Goal: Find specific page/section: Find specific page/section

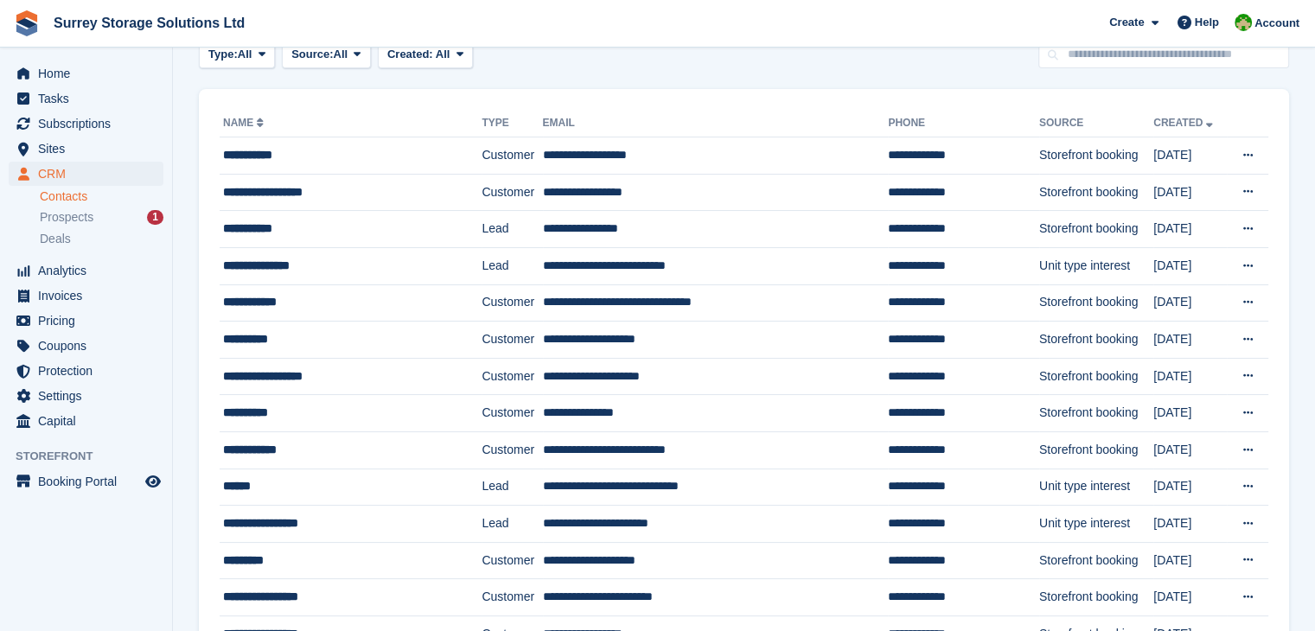
scroll to position [54, 0]
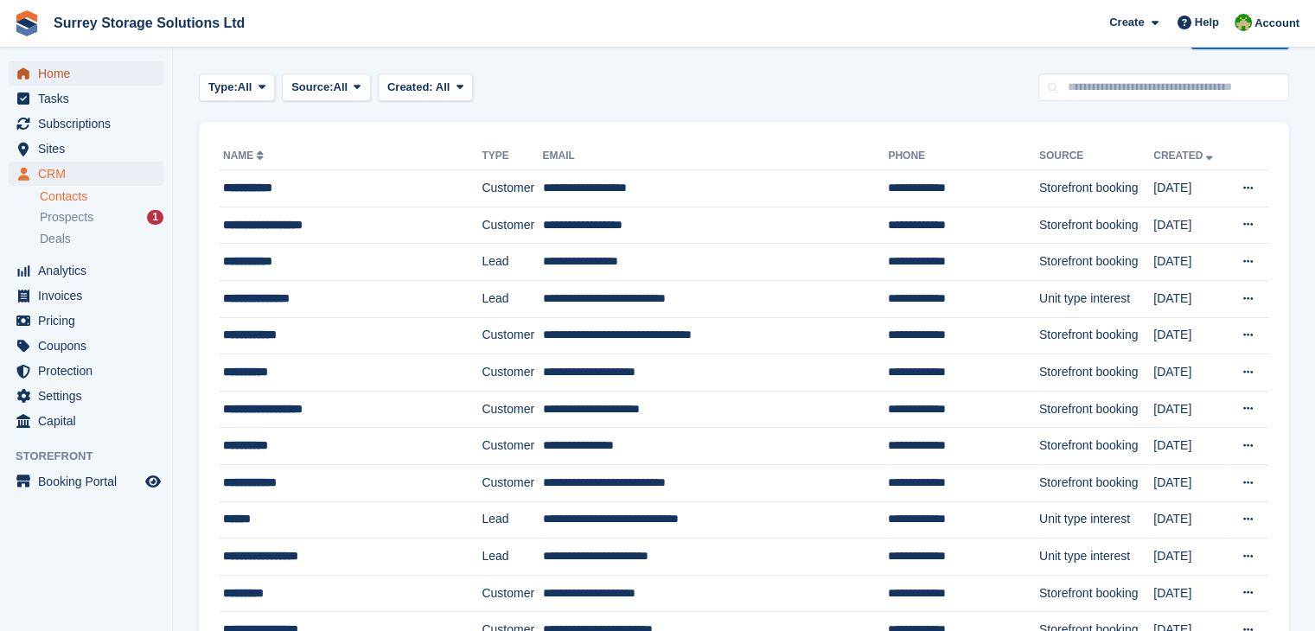
click at [75, 80] on span "Home" at bounding box center [90, 73] width 104 height 24
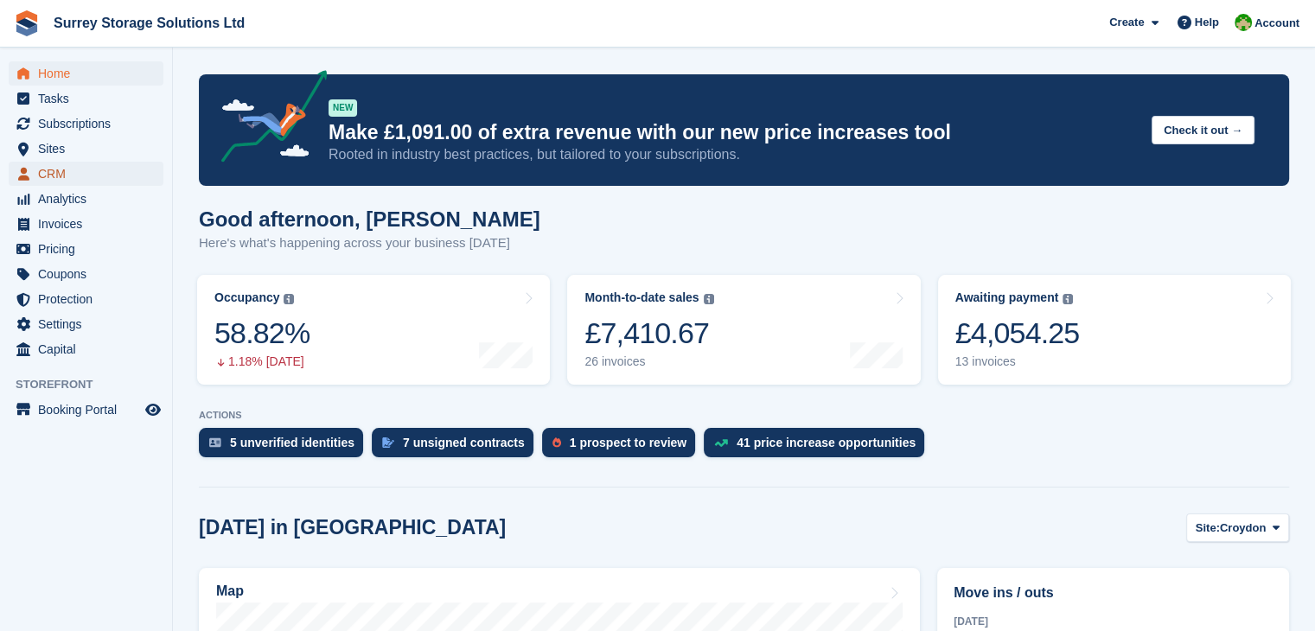
click at [67, 169] on span "CRM" at bounding box center [90, 174] width 104 height 24
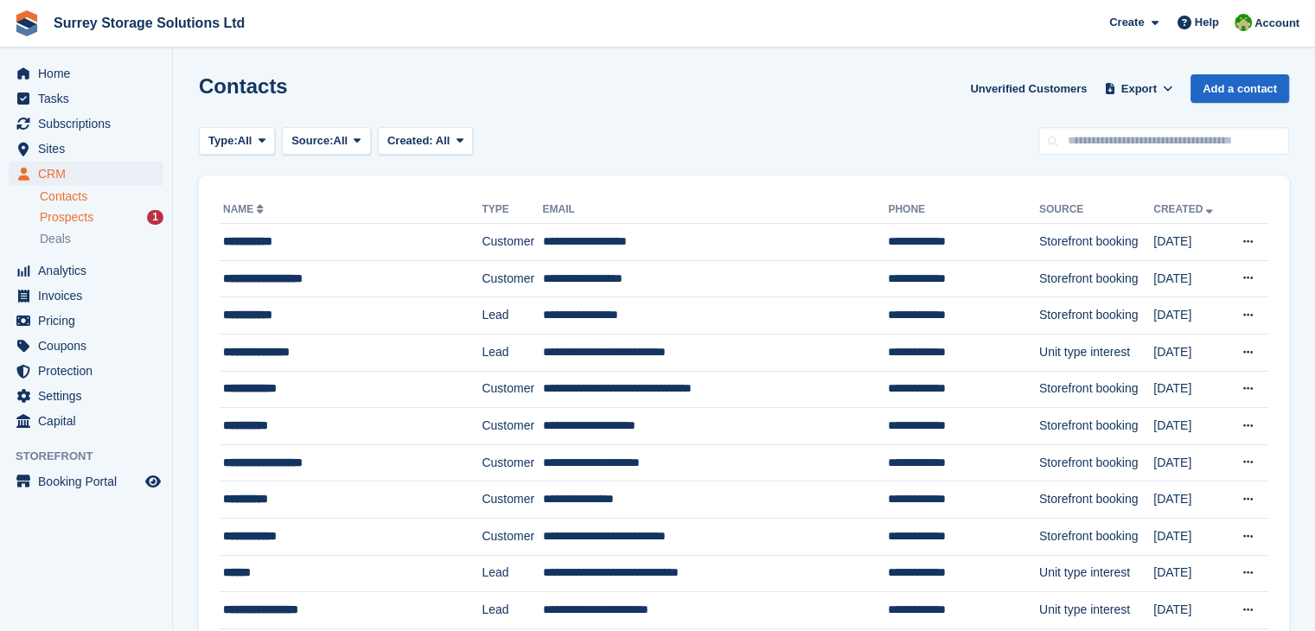
click at [99, 222] on div "Prospects 1" at bounding box center [102, 217] width 124 height 16
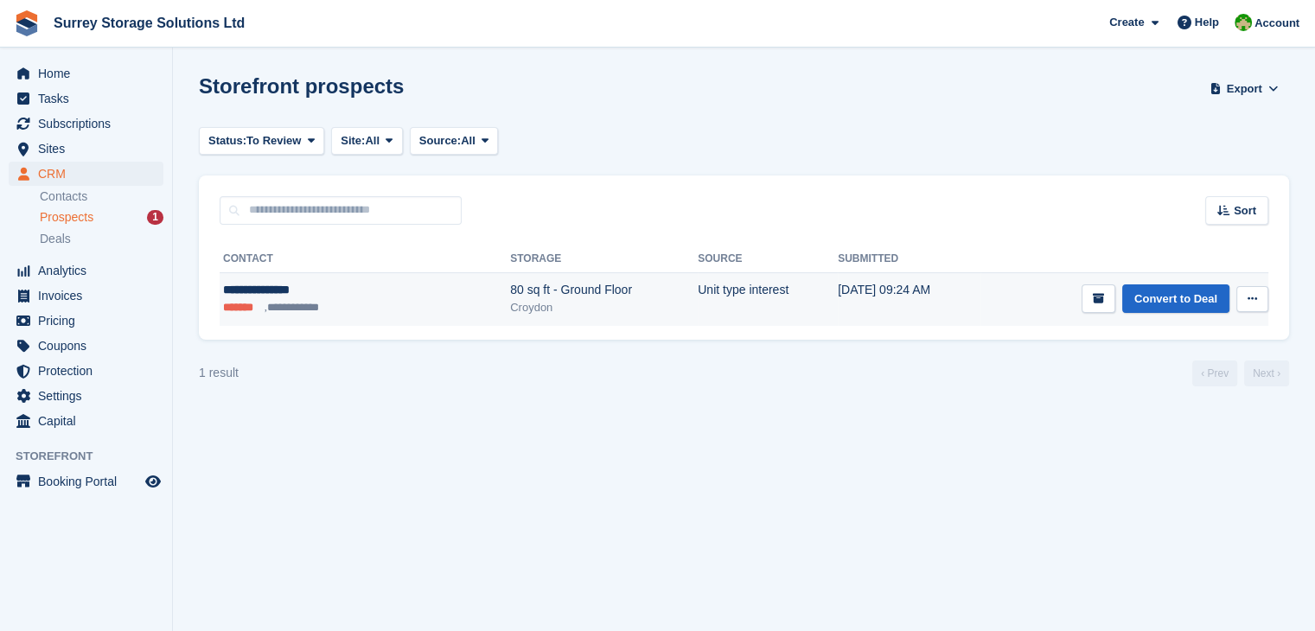
click at [510, 296] on div "80 sq ft - Ground Floor" at bounding box center [604, 290] width 188 height 18
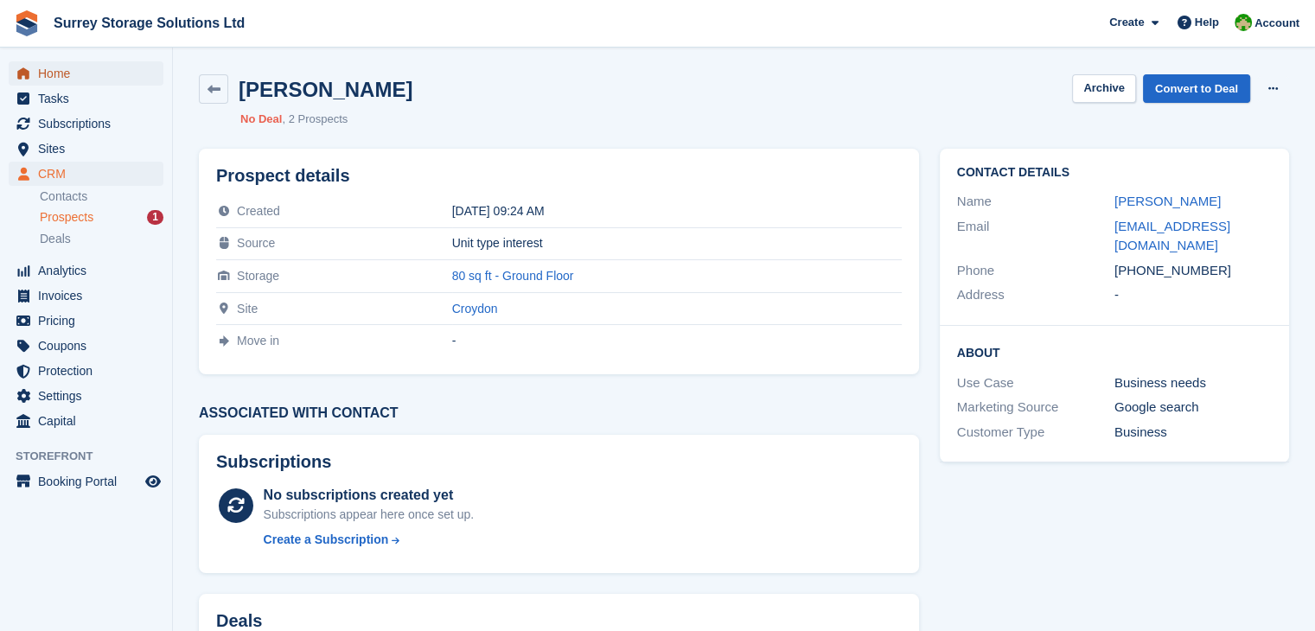
click at [124, 74] on span "Home" at bounding box center [90, 73] width 104 height 24
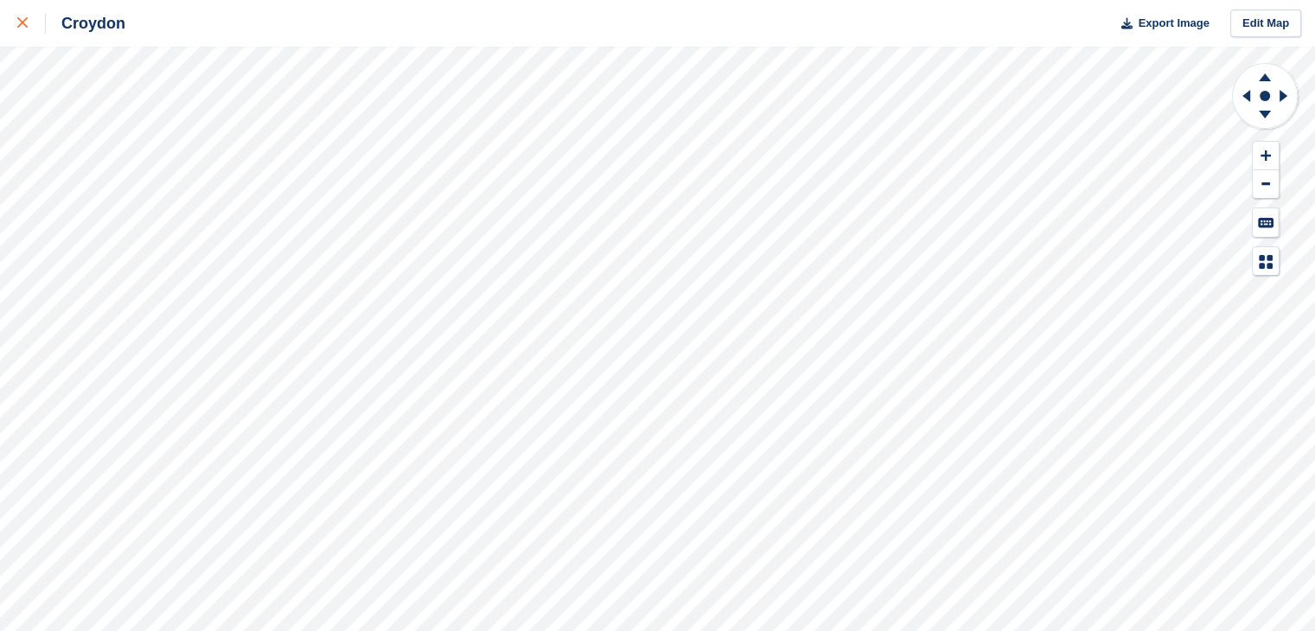
click at [18, 16] on div at bounding box center [31, 23] width 29 height 21
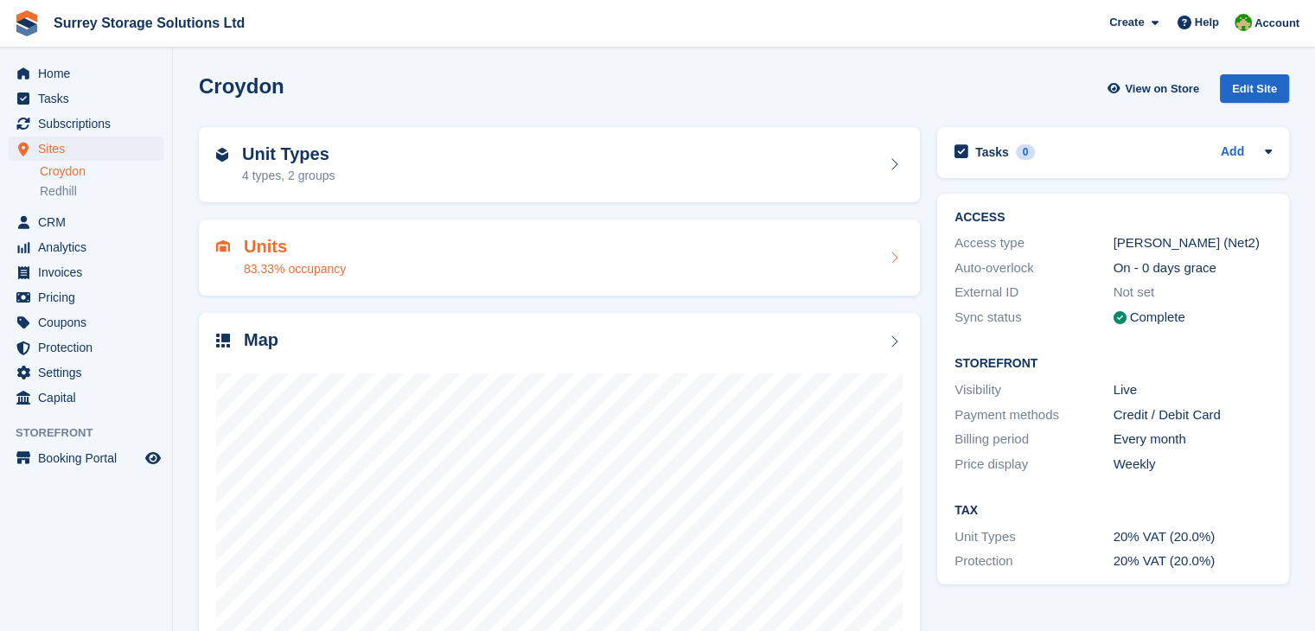
click at [330, 253] on h2 "Units" at bounding box center [295, 247] width 102 height 20
